Goal: Task Accomplishment & Management: Manage account settings

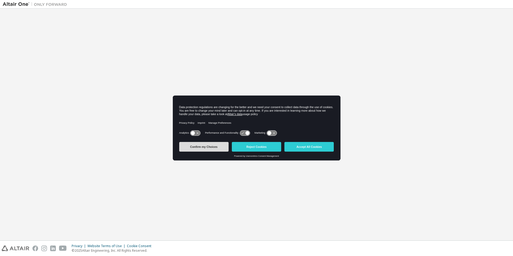
click at [206, 146] on button "Confirm my Choices" at bounding box center [203, 147] width 49 height 10
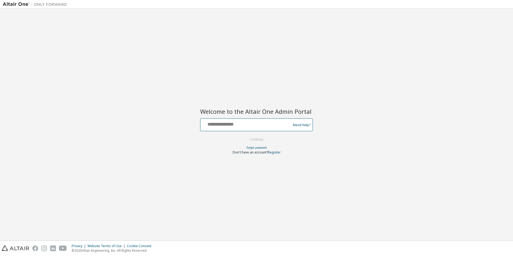
click at [235, 125] on input "text" at bounding box center [247, 124] width 88 height 8
type input "**********"
click at [257, 140] on button "Continue" at bounding box center [256, 140] width 25 height 8
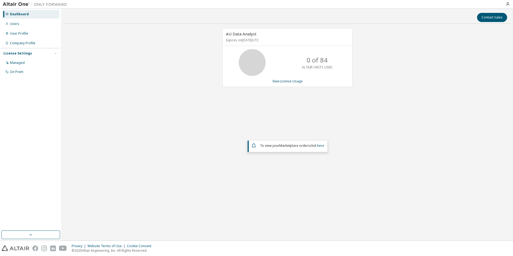
click at [7, 14] on icon at bounding box center [7, 14] width 3 height 3
click at [277, 147] on span "To view your Marketplace orders click here" at bounding box center [292, 145] width 64 height 5
click at [21, 42] on div "Company Profile" at bounding box center [22, 43] width 25 height 4
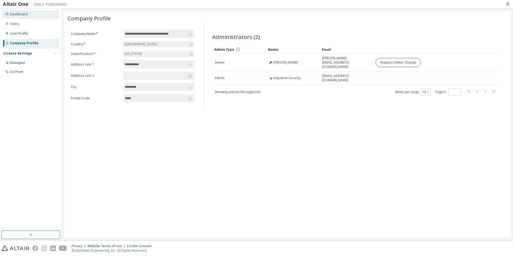
click at [8, 10] on div "Dashboard" at bounding box center [30, 14] width 57 height 9
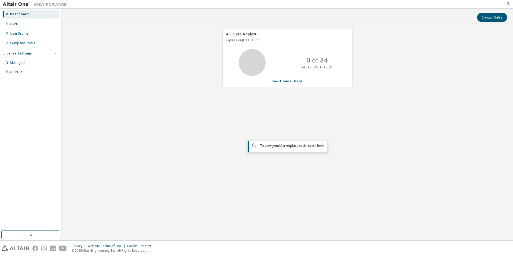
click at [16, 5] on img at bounding box center [36, 4] width 67 height 5
click at [22, 3] on img at bounding box center [36, 4] width 67 height 5
click at [7, 4] on img at bounding box center [36, 4] width 67 height 5
click at [17, 35] on div "User Profile" at bounding box center [19, 33] width 18 height 4
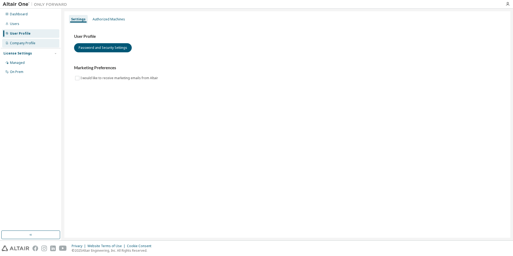
click at [20, 44] on div "Company Profile" at bounding box center [22, 43] width 25 height 4
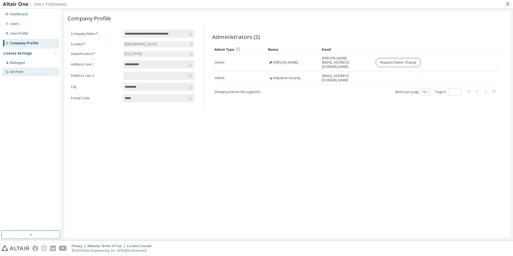
click at [20, 69] on div "On Prem" at bounding box center [30, 72] width 57 height 9
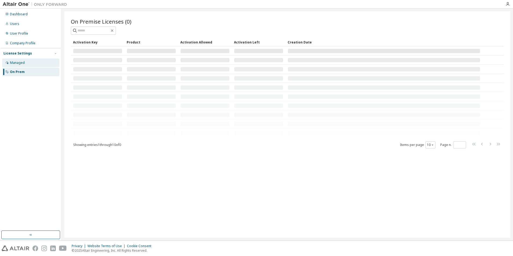
click at [20, 60] on div "Managed" at bounding box center [30, 63] width 57 height 9
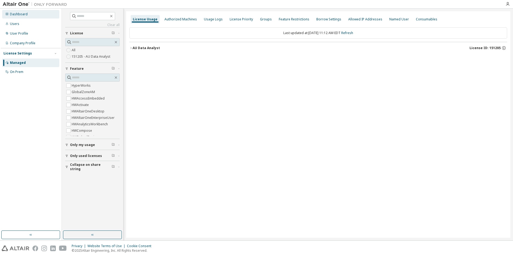
click at [7, 12] on div at bounding box center [6, 14] width 3 height 4
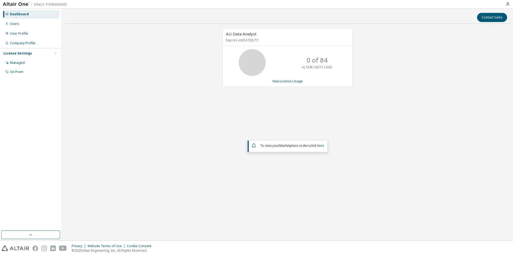
click at [7, 12] on div at bounding box center [6, 14] width 3 height 4
click at [496, 4] on div at bounding box center [286, 4] width 433 height 8
click at [30, 235] on icon "button" at bounding box center [31, 235] width 2 height 2
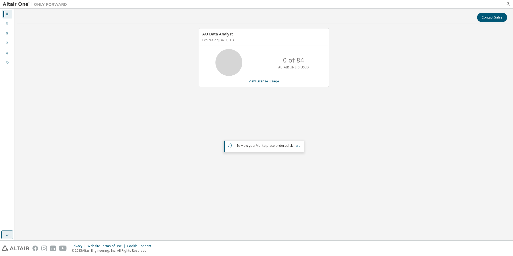
click at [36, 13] on div "Contact Sales" at bounding box center [264, 17] width 487 height 9
click at [12, 2] on img at bounding box center [36, 4] width 67 height 5
click at [5, 12] on div at bounding box center [6, 14] width 3 height 4
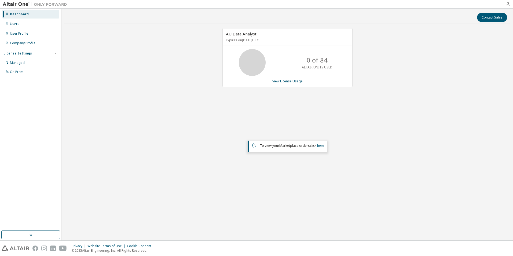
click at [1, 2] on div at bounding box center [35, 4] width 70 height 8
click at [488, 15] on button "Contact Sales" at bounding box center [492, 17] width 30 height 9
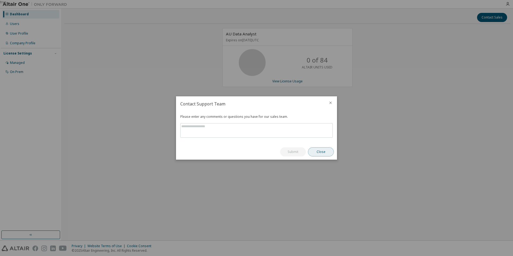
click at [319, 155] on button "Close" at bounding box center [321, 151] width 26 height 9
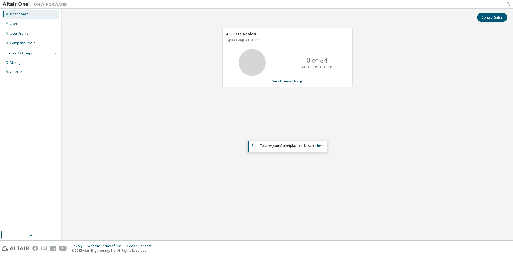
click at [266, 223] on div "Contact Sales AU Data Analyst Expires on March 30, 2026 UTC 0 of 84 ALTAIR UNIT…" at bounding box center [287, 124] width 446 height 227
click at [509, 4] on icon "button" at bounding box center [508, 4] width 4 height 4
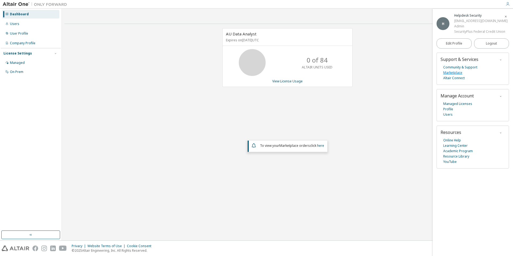
click at [459, 72] on link "Marketplace" at bounding box center [452, 72] width 19 height 5
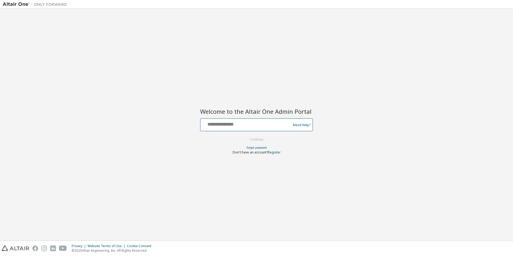
click at [225, 123] on input "text" at bounding box center [247, 124] width 88 height 8
type input "**********"
click at [258, 139] on button "Continue" at bounding box center [256, 140] width 25 height 8
click at [219, 115] on div "Welcome to the Altair One Admin Portal Need Help? Please make sure that you pro…" at bounding box center [256, 127] width 113 height 53
click at [231, 129] on div at bounding box center [247, 125] width 88 height 10
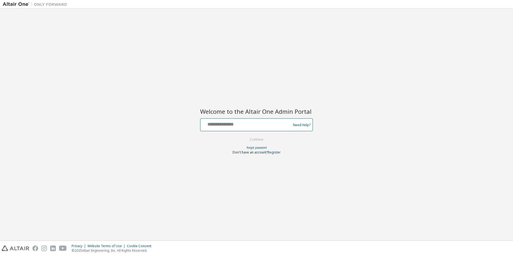
click at [230, 125] on input "text" at bounding box center [247, 124] width 88 height 8
type input "**********"
click at [259, 136] on button "Continue" at bounding box center [256, 140] width 25 height 8
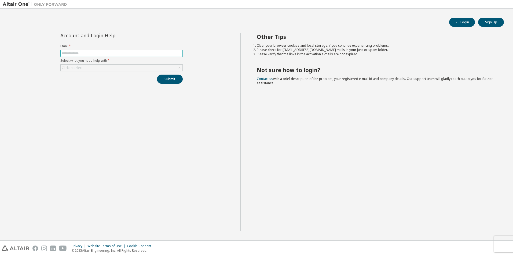
click at [112, 54] on input "text" at bounding box center [122, 53] width 120 height 4
type input "**********"
click at [84, 67] on div "Click to select" at bounding box center [122, 68] width 122 height 6
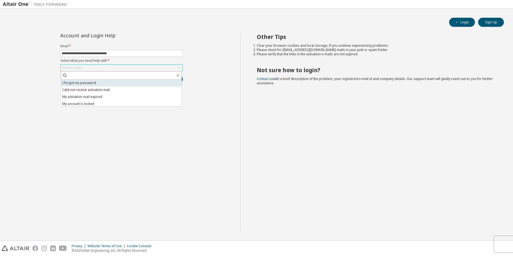
click at [98, 84] on li "I forgot my password" at bounding box center [121, 82] width 121 height 7
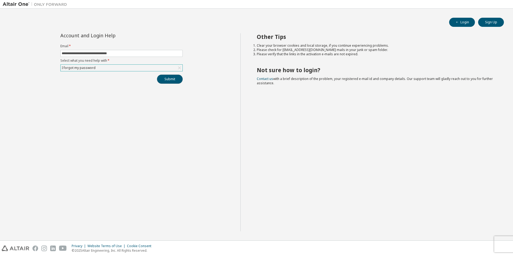
click at [172, 82] on button "Submit" at bounding box center [170, 79] width 26 height 9
click at [0, 45] on html "**********" at bounding box center [256, 128] width 513 height 256
